Goal: Book appointment/travel/reservation

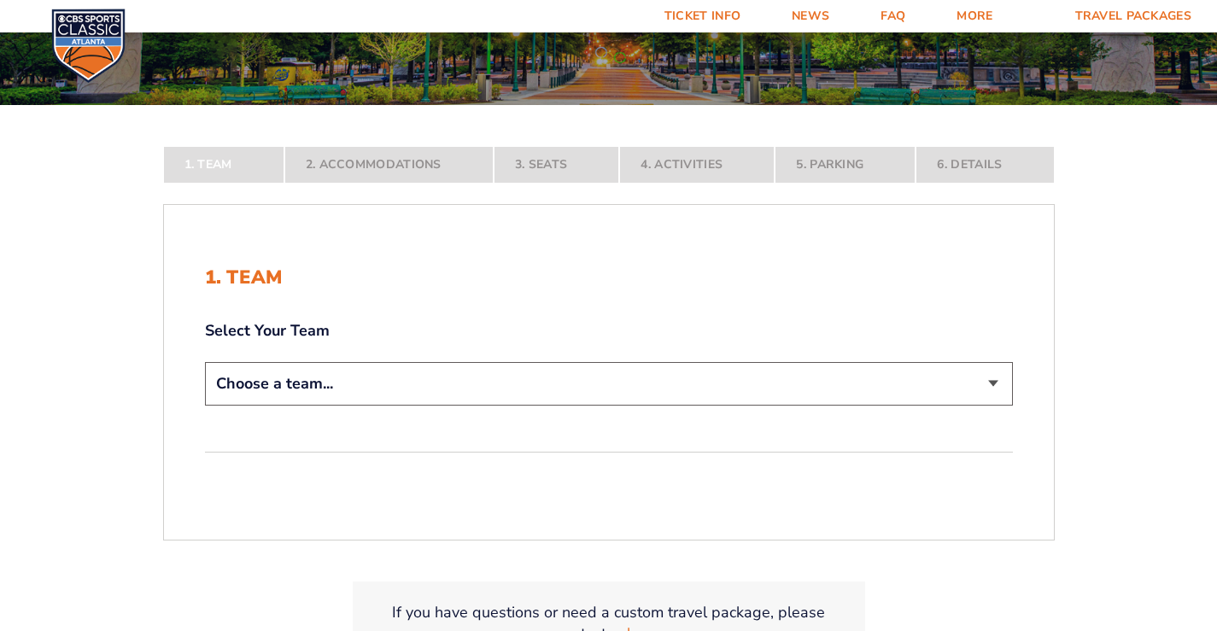
scroll to position [256, 0]
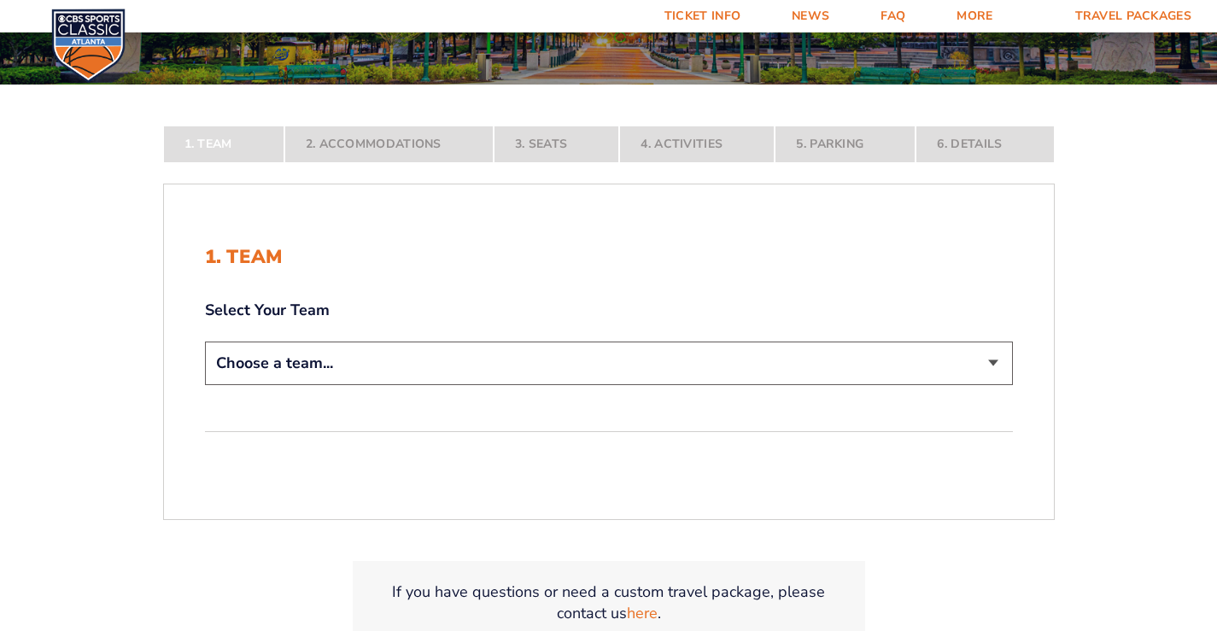
click at [998, 365] on select "Choose a team... [US_STATE] Wildcats [US_STATE] State Buckeyes [US_STATE] Tar H…" at bounding box center [609, 364] width 808 height 44
select select "12756"
click at [205, 385] on select "Choose a team... [US_STATE] Wildcats [US_STATE] State Buckeyes [US_STATE] Tar H…" at bounding box center [609, 364] width 808 height 44
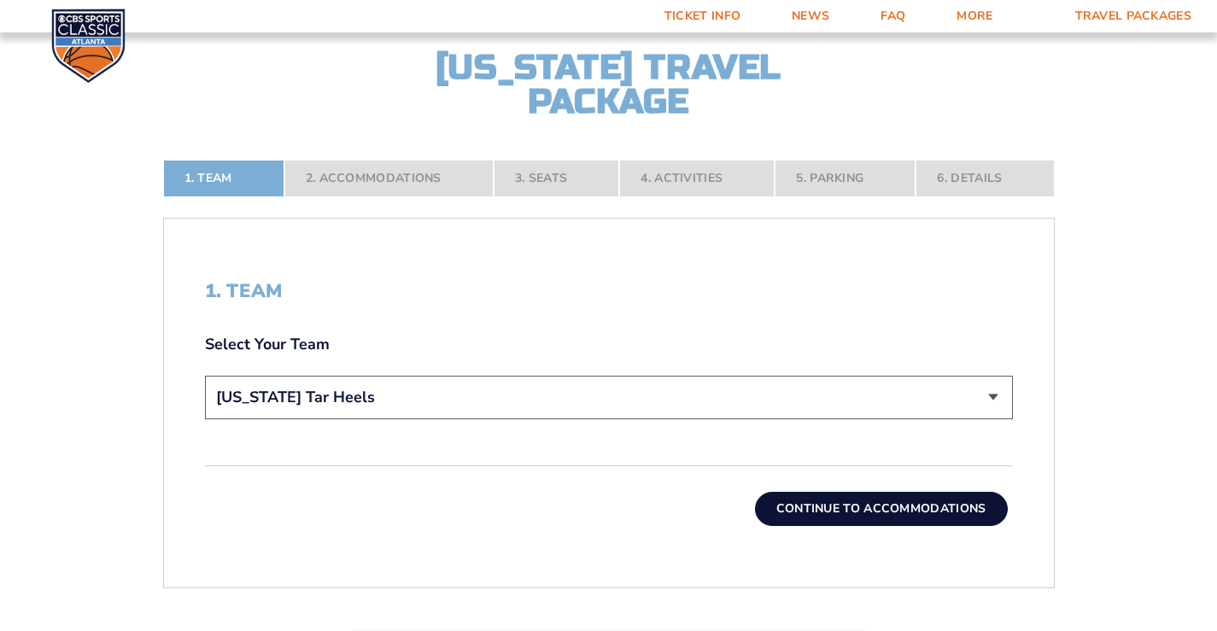
scroll to position [427, 0]
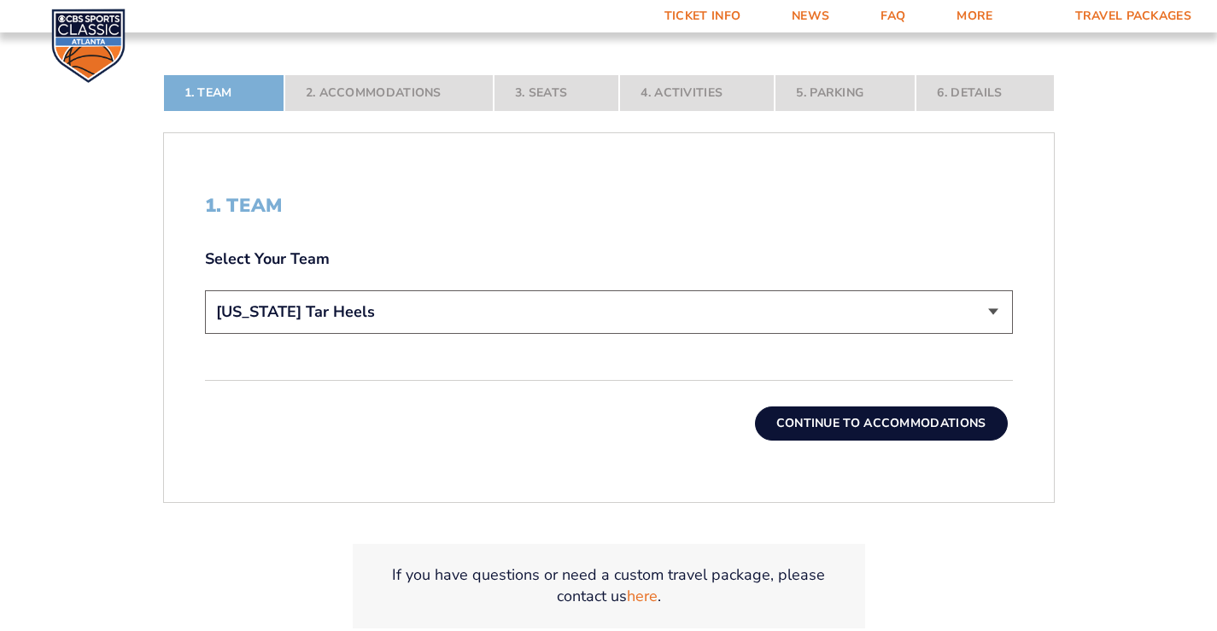
click at [846, 423] on button "Continue To Accommodations" at bounding box center [881, 423] width 253 height 34
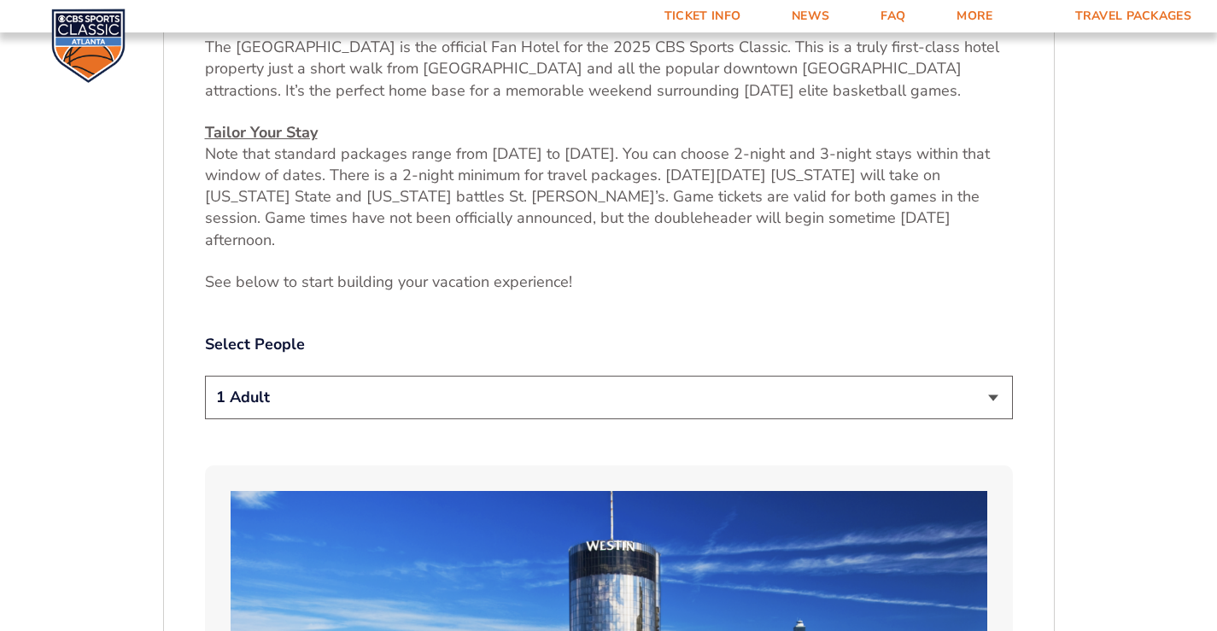
scroll to position [725, 0]
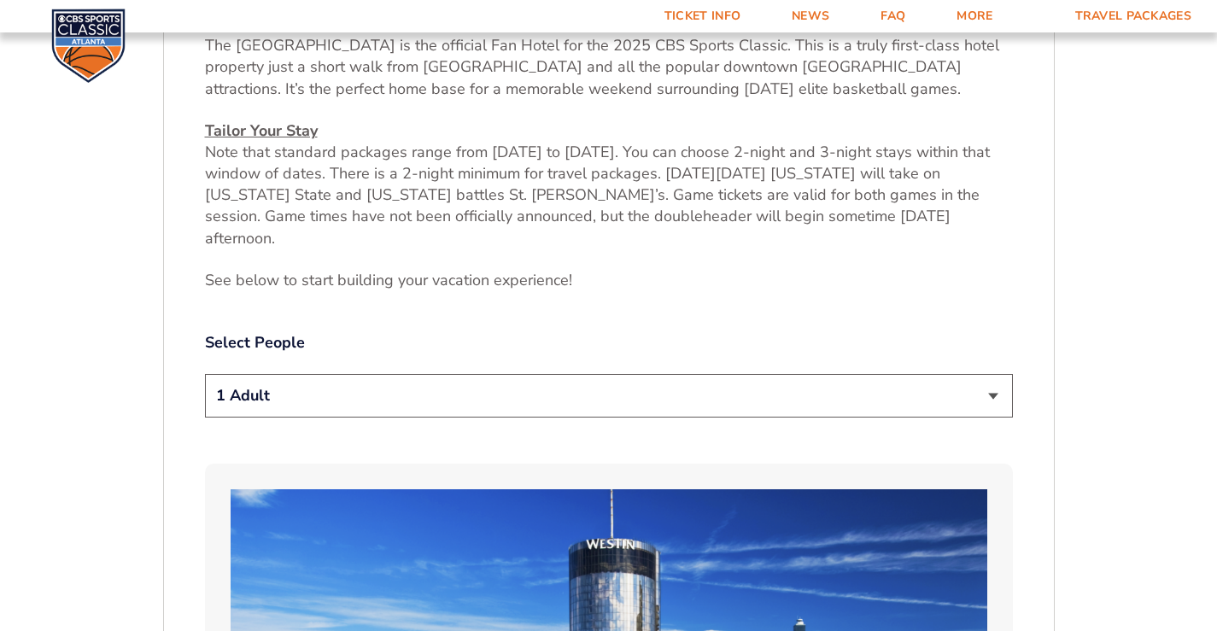
click at [992, 377] on select "1 Adult 2 Adults 3 Adults 4 Adults 2 Adults + 1 Child 2 Adults + 2 Children 2 A…" at bounding box center [609, 396] width 808 height 44
select select "2 Adults"
click at [205, 374] on select "1 Adult 2 Adults 3 Adults 4 Adults 2 Adults + 1 Child 2 Adults + 2 Children 2 A…" at bounding box center [609, 396] width 808 height 44
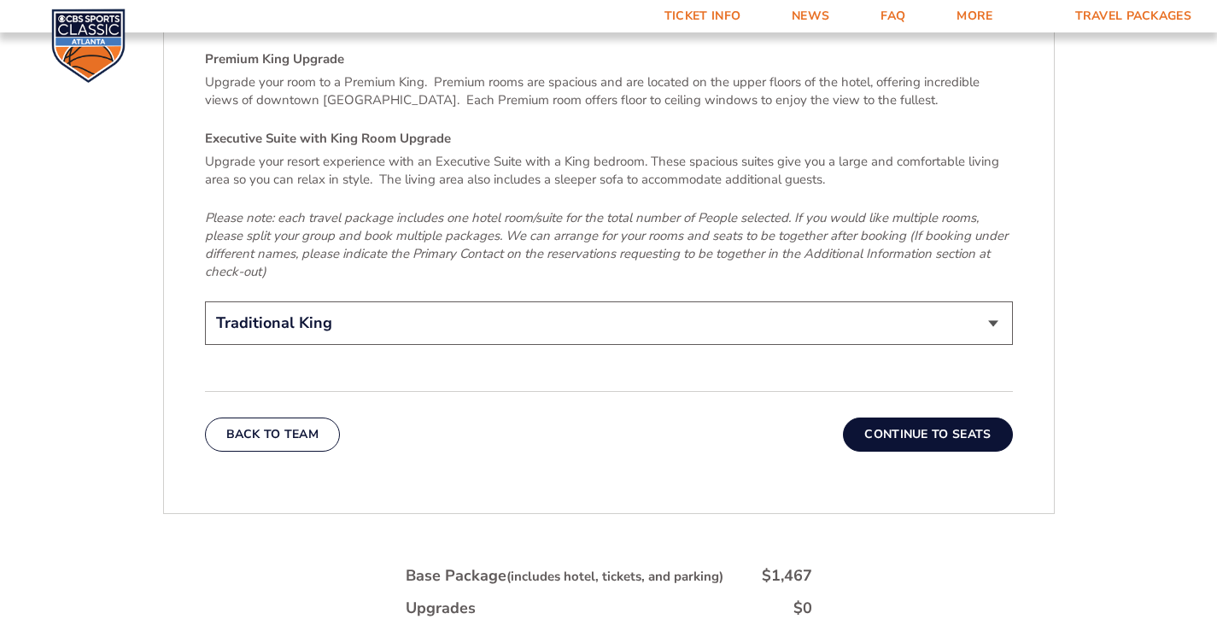
scroll to position [2689, 0]
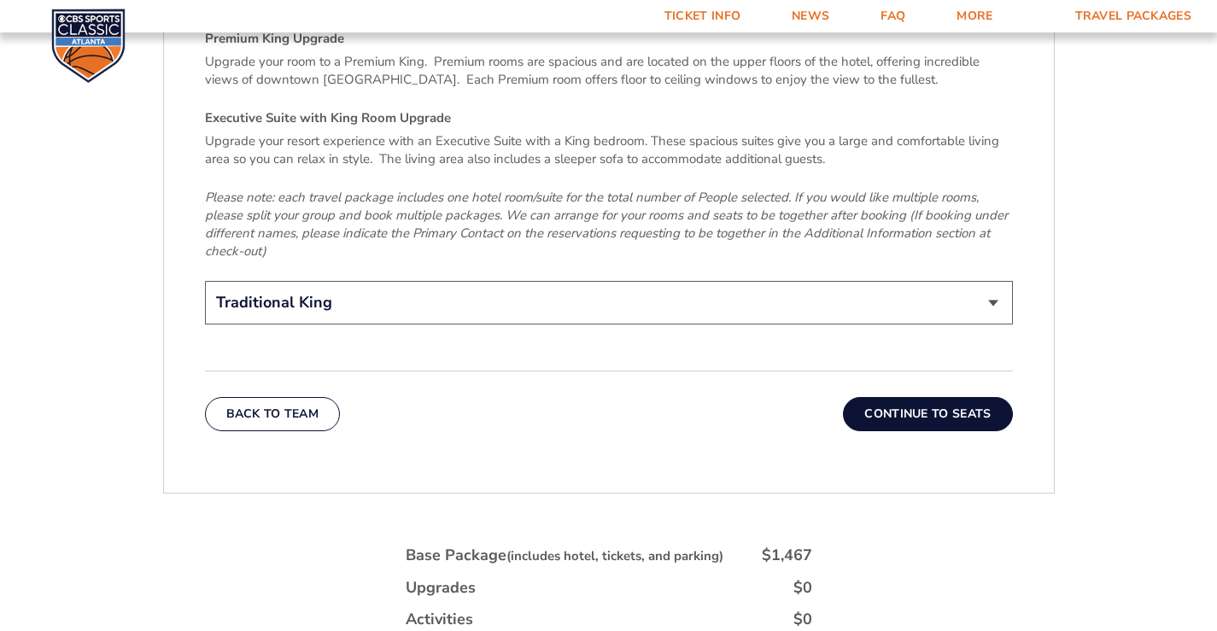
click at [922, 397] on button "Continue To Seats" at bounding box center [927, 414] width 169 height 34
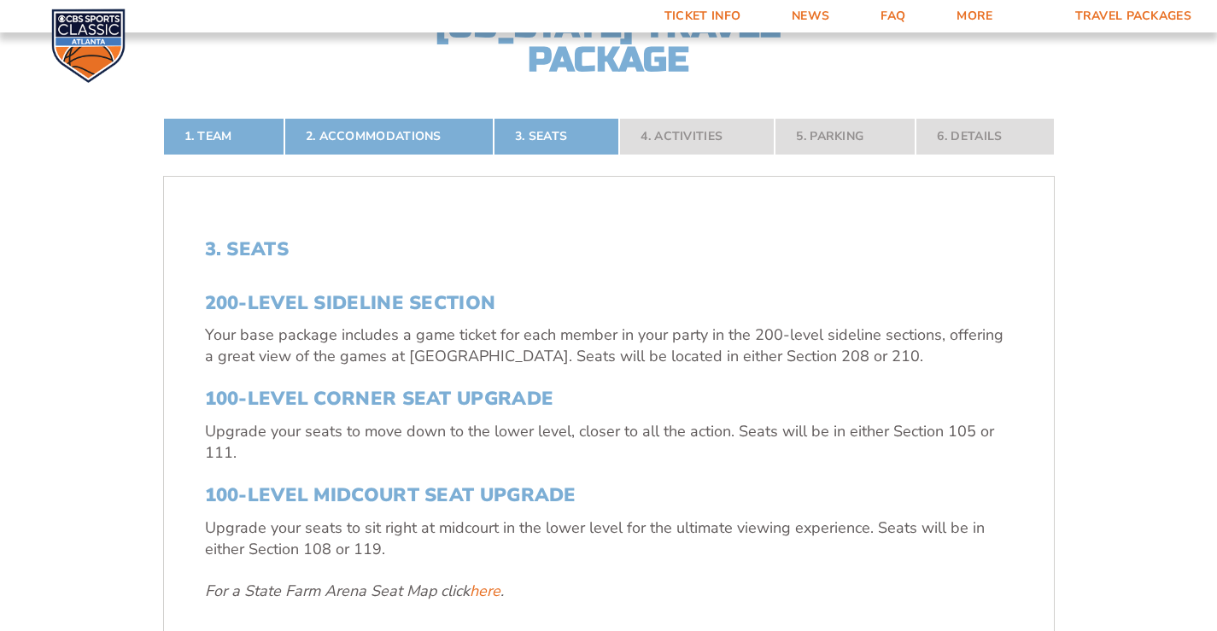
scroll to position [469, 0]
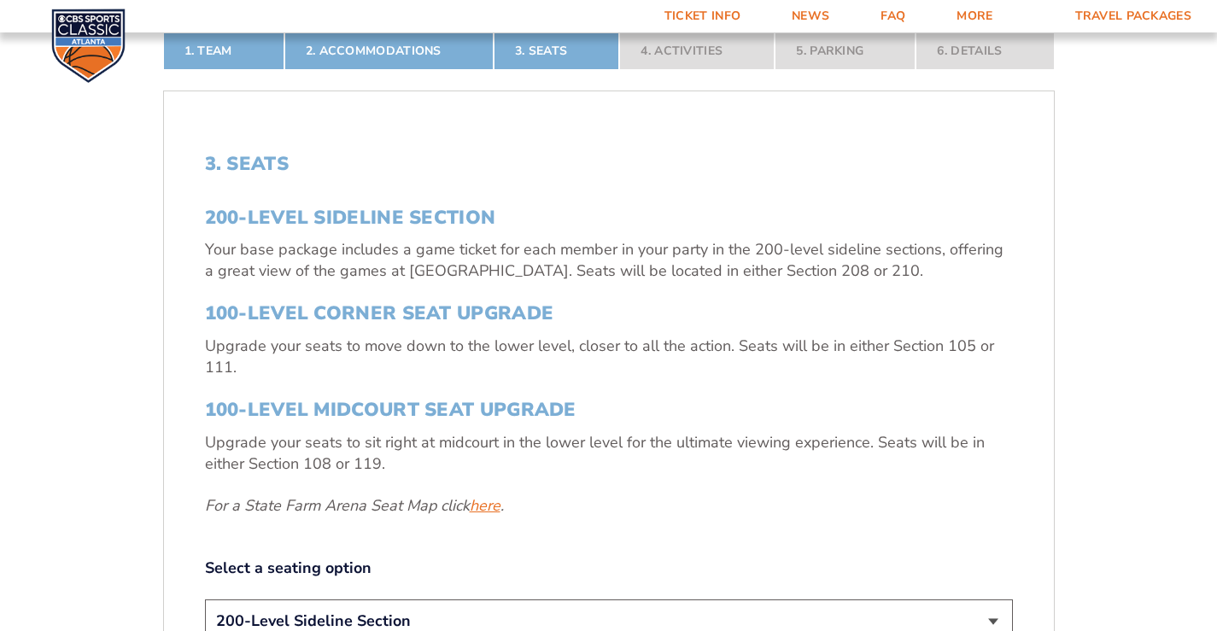
click at [477, 503] on link "here" at bounding box center [485, 505] width 31 height 21
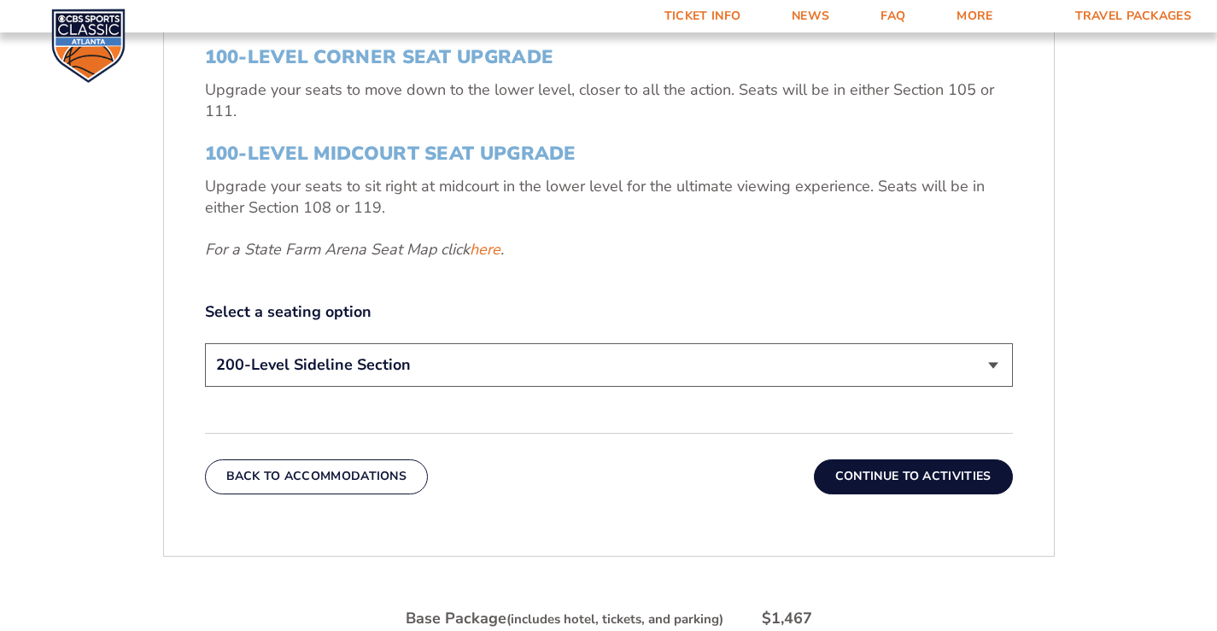
scroll to position [640, 0]
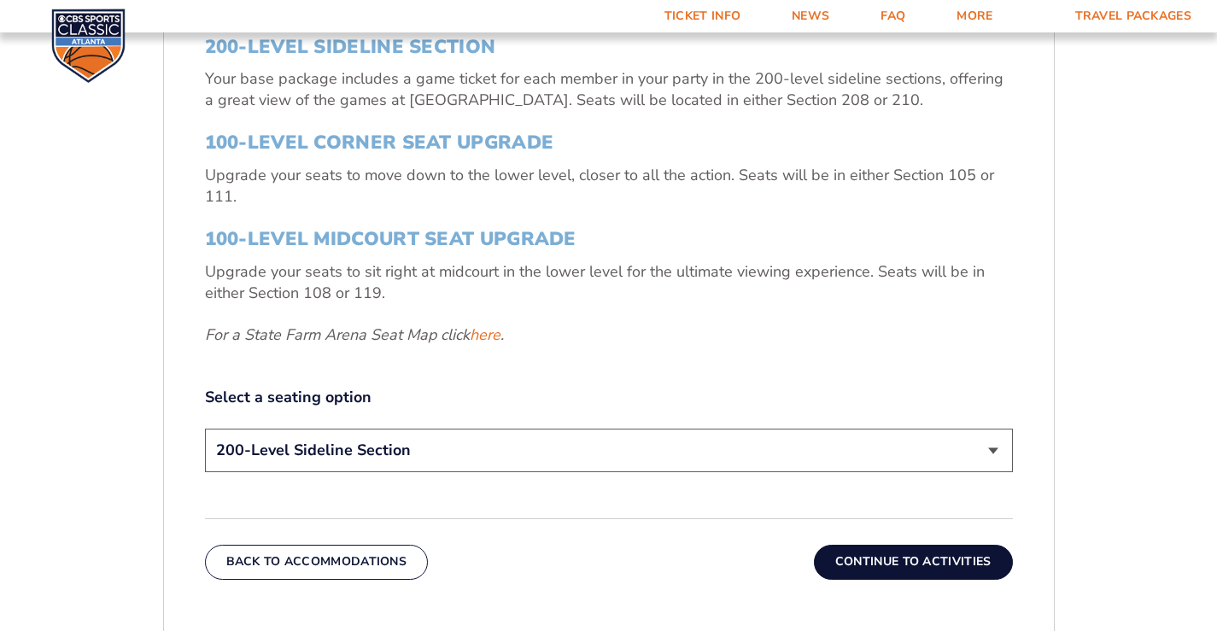
click at [998, 453] on select "200-Level Sideline Section 100-Level Corner Seat Upgrade (+$120 per person) 100…" at bounding box center [609, 451] width 808 height 44
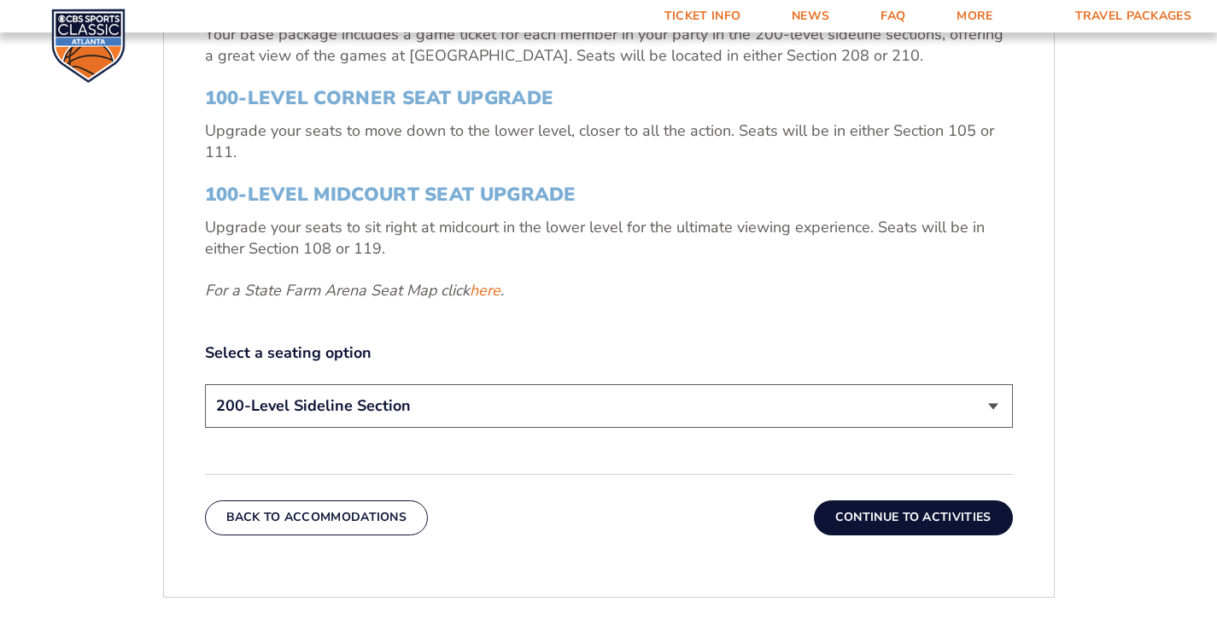
scroll to position [725, 0]
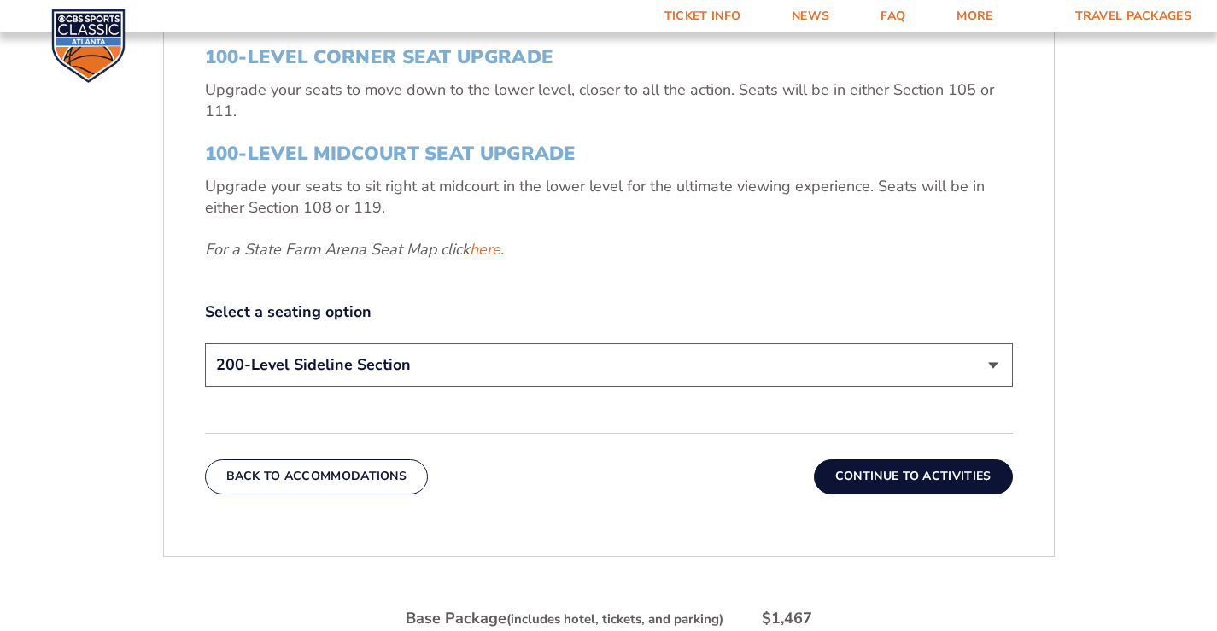
click at [991, 372] on select "200-Level Sideline Section 100-Level Corner Seat Upgrade (+$120 per person) 100…" at bounding box center [609, 365] width 808 height 44
click at [1043, 327] on div "3. Seats 200-Level Sideline Section Your base package includes a game ticket fo…" at bounding box center [609, 195] width 890 height 679
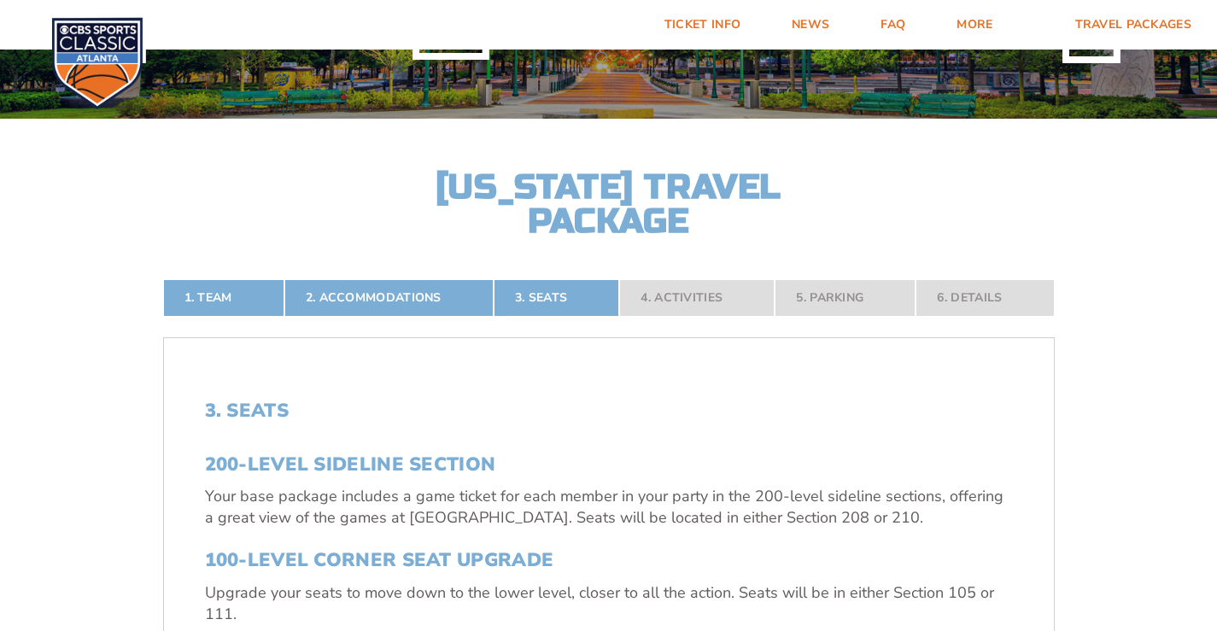
scroll to position [0, 0]
